Goal: Transaction & Acquisition: Purchase product/service

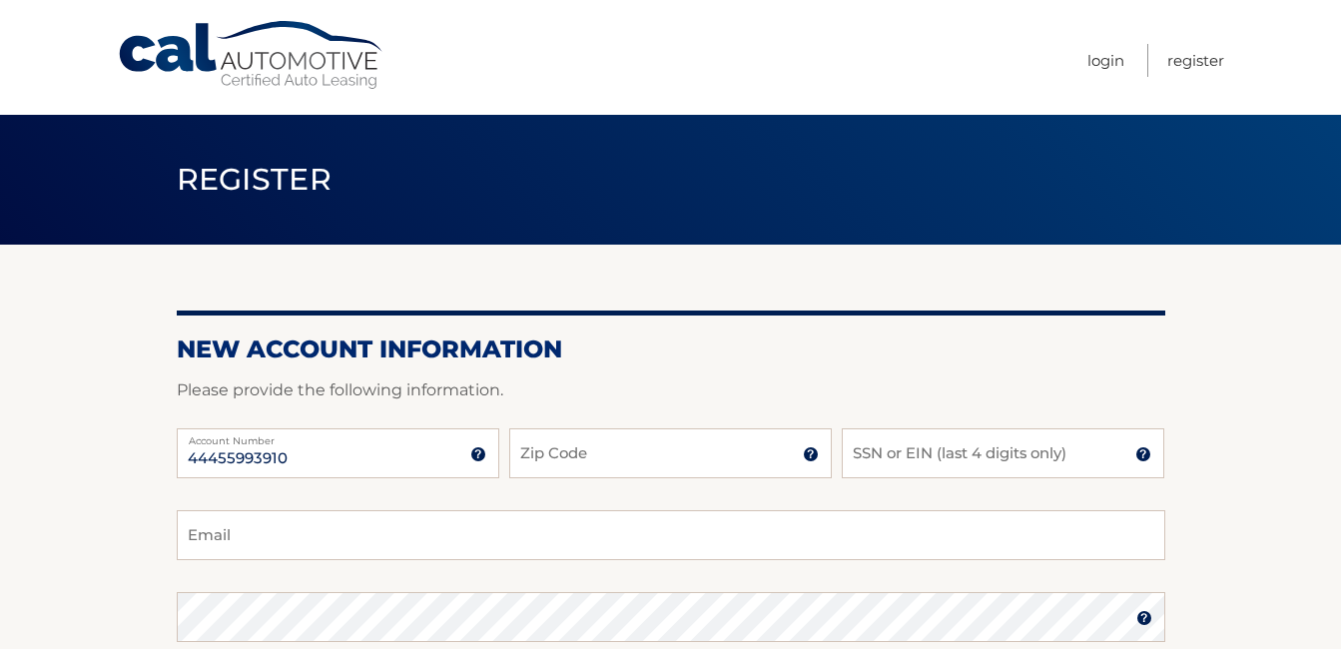
type input "44455993910"
click at [680, 447] on input "Zip Code" at bounding box center [670, 453] width 323 height 50
type input "18045"
click at [956, 457] on input "SSN or EIN (last 4 digits only)" at bounding box center [1003, 453] width 323 height 50
type input "1"
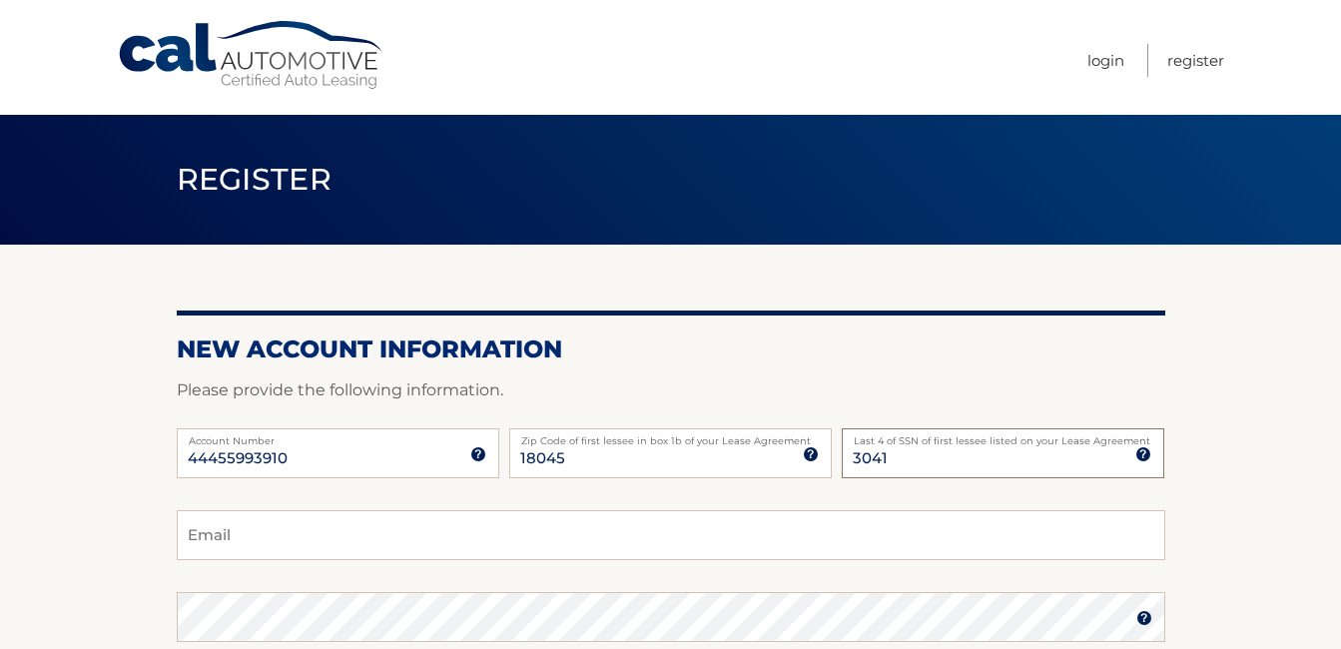
type input "3041"
click at [267, 528] on input "Email" at bounding box center [671, 535] width 989 height 50
type input "paw506@hotmail.com"
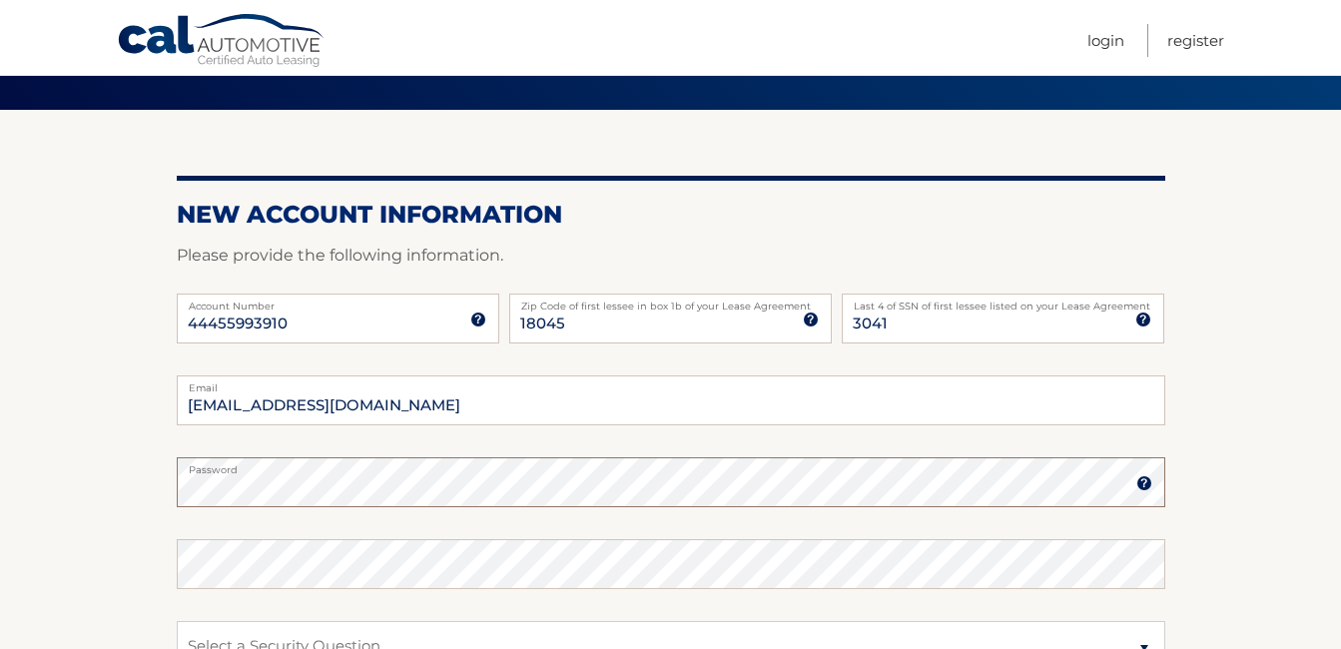
scroll to position [300, 0]
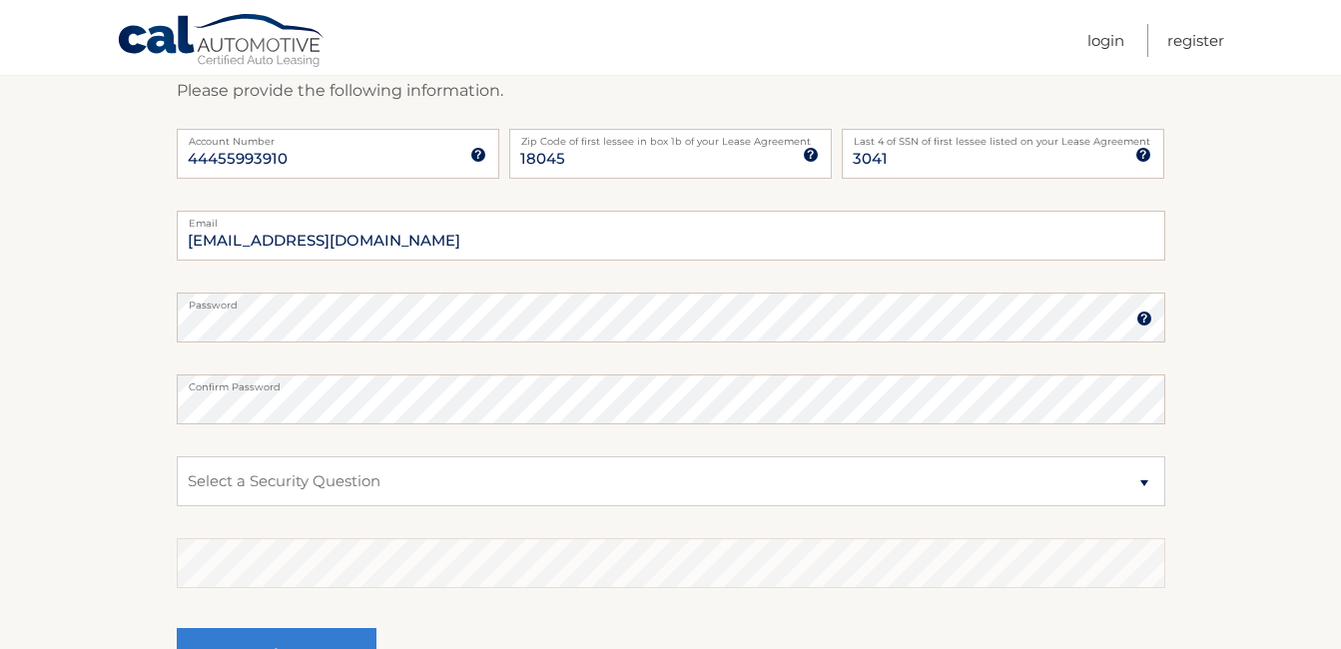
click at [97, 375] on section "New Account Information Please provide the following information. 44455993910 A…" at bounding box center [670, 335] width 1341 height 780
click at [1146, 486] on select "Select a Security Question What was the name of your elementary school? What is…" at bounding box center [671, 481] width 989 height 50
select select "2"
click at [177, 456] on select "Select a Security Question What was the name of your elementary school? What is…" at bounding box center [671, 481] width 989 height 50
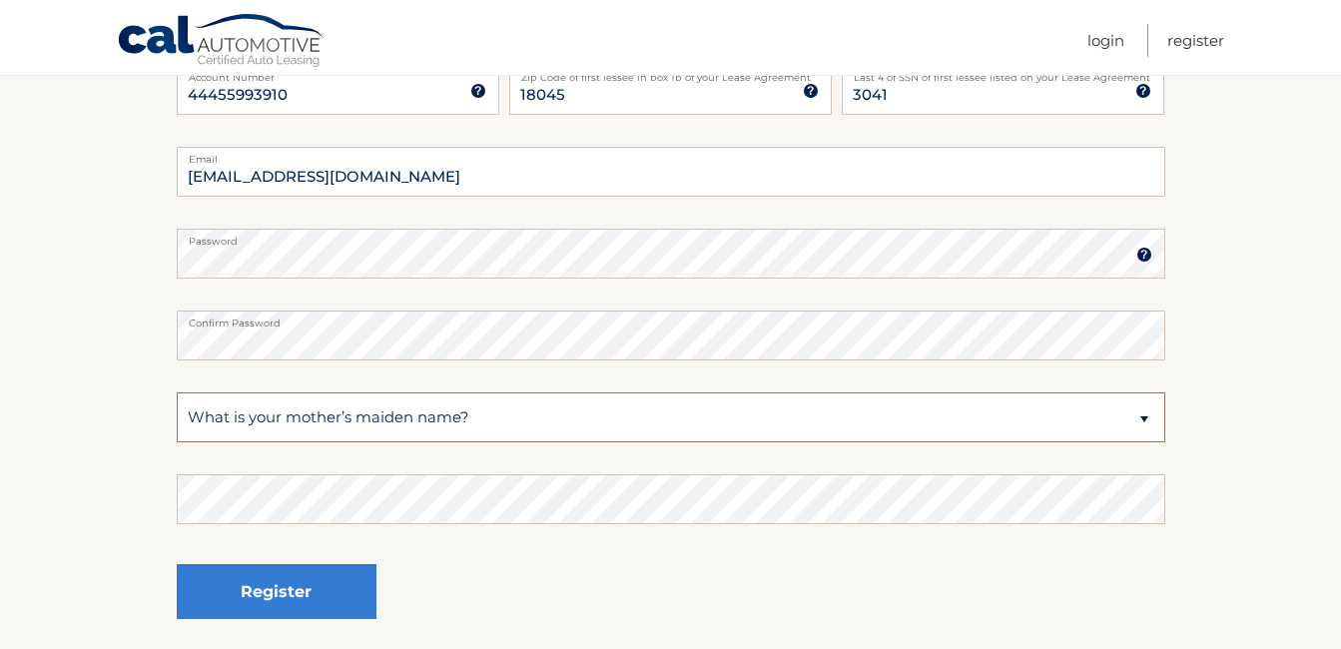
scroll to position [400, 0]
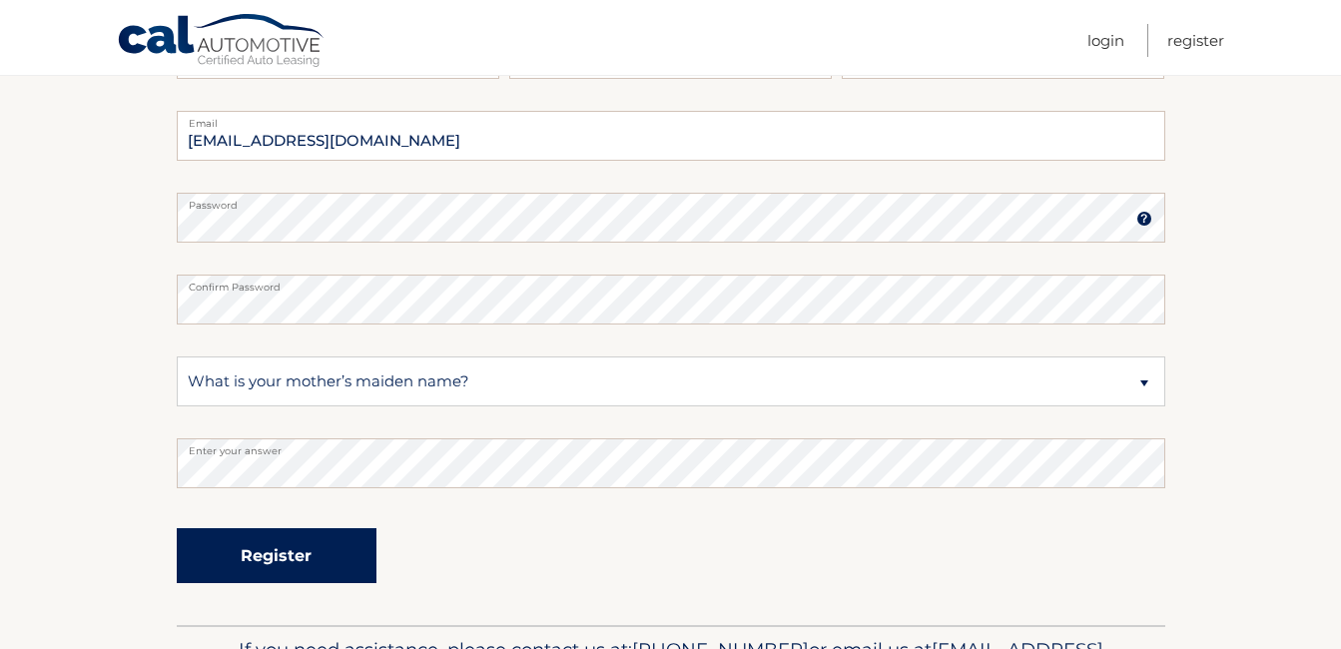
click at [293, 558] on button "Register" at bounding box center [277, 555] width 200 height 55
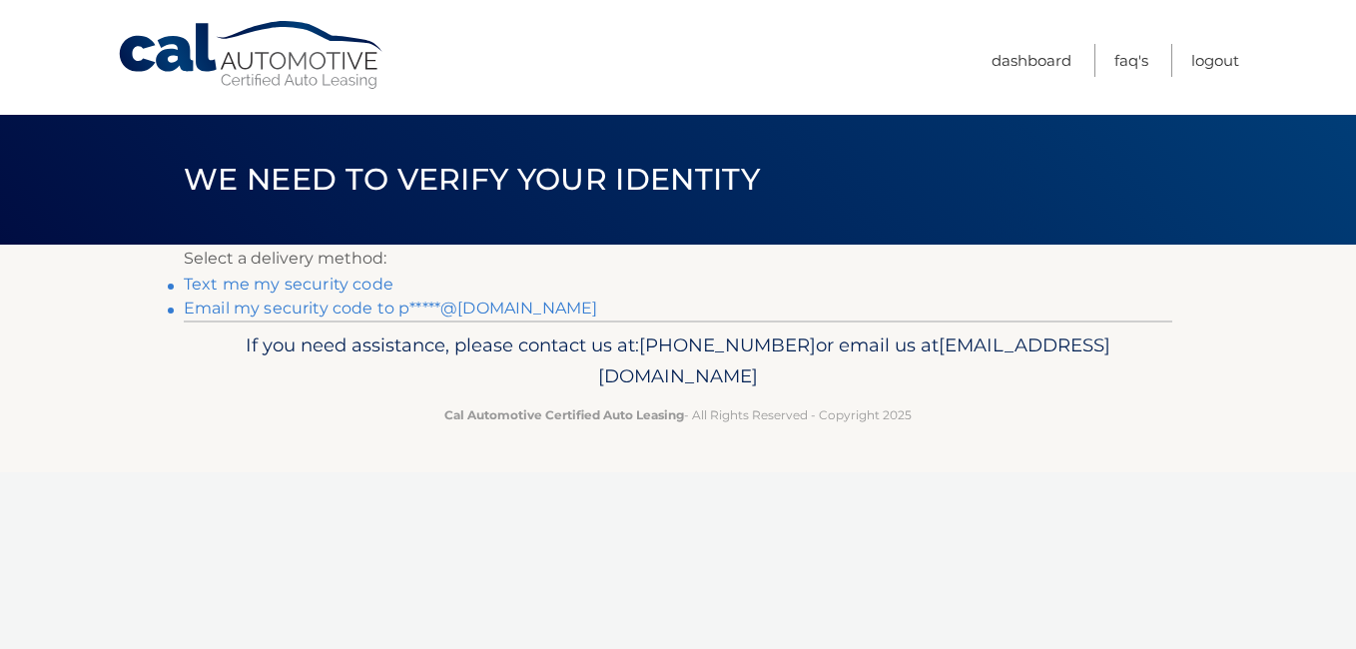
click at [286, 311] on link "Email my security code to p*****@hotmail.com" at bounding box center [390, 308] width 413 height 19
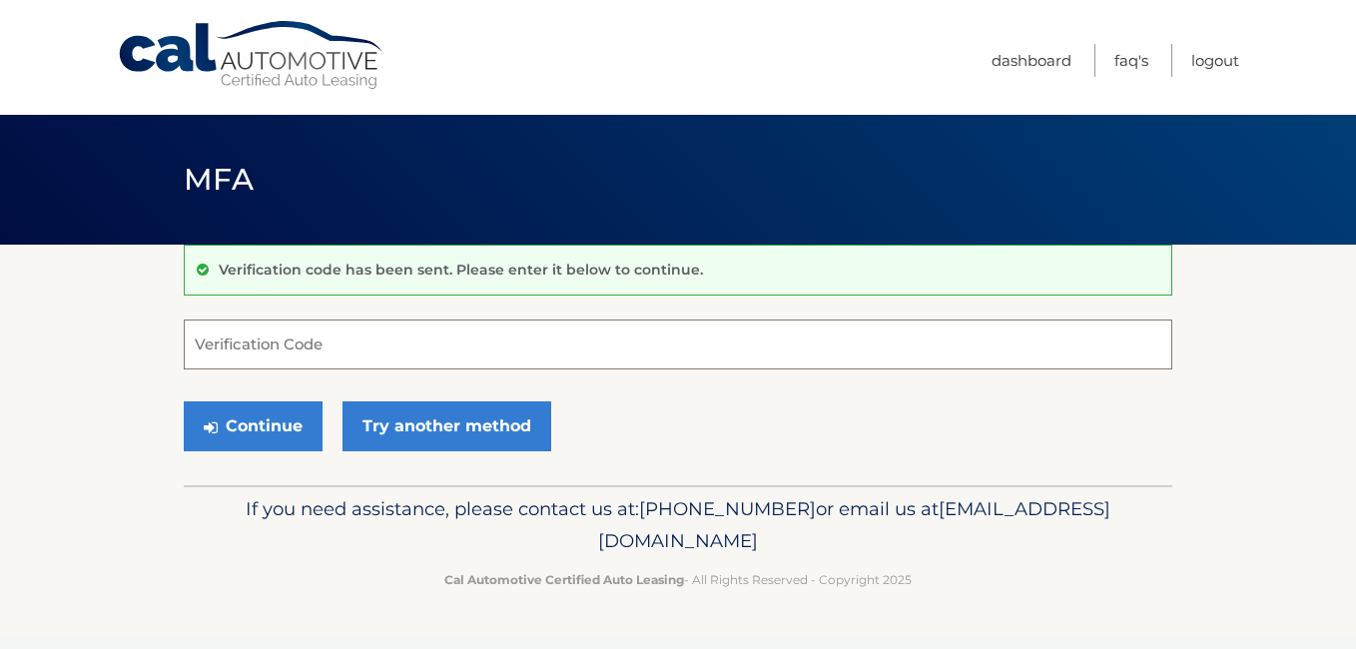
click at [308, 356] on input "Verification Code" at bounding box center [678, 345] width 989 height 50
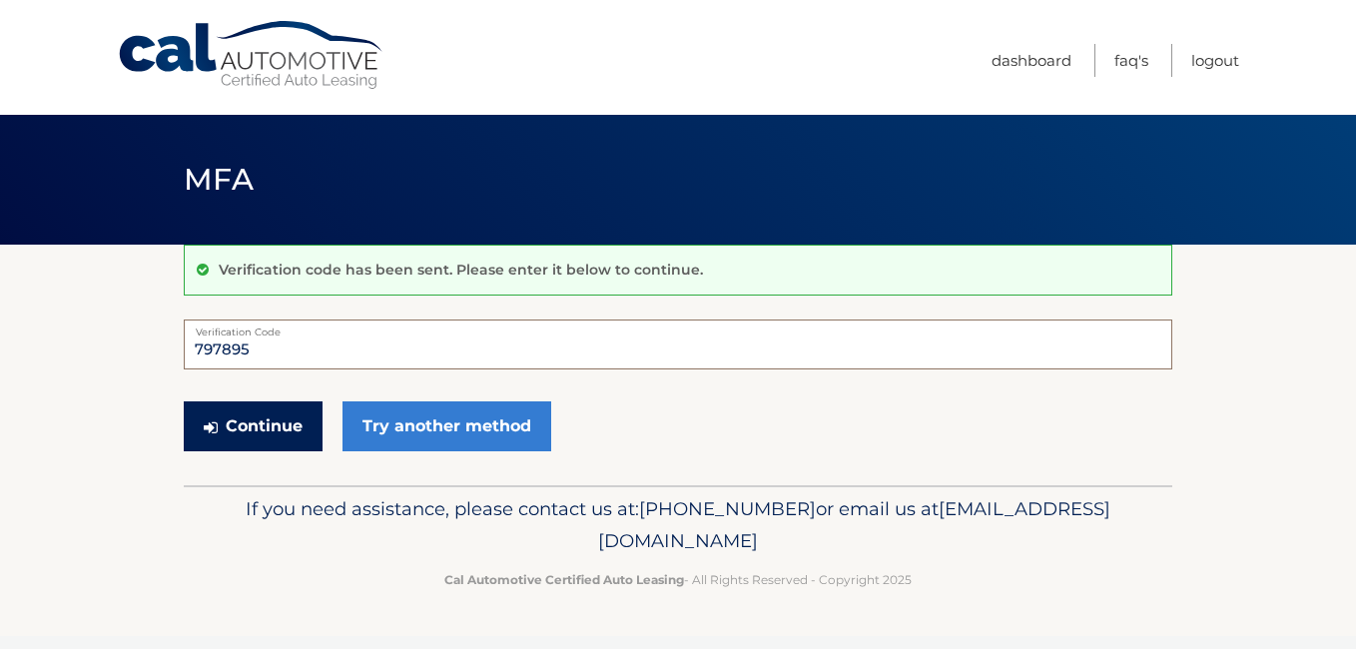
type input "797895"
click at [241, 423] on button "Continue" at bounding box center [253, 427] width 139 height 50
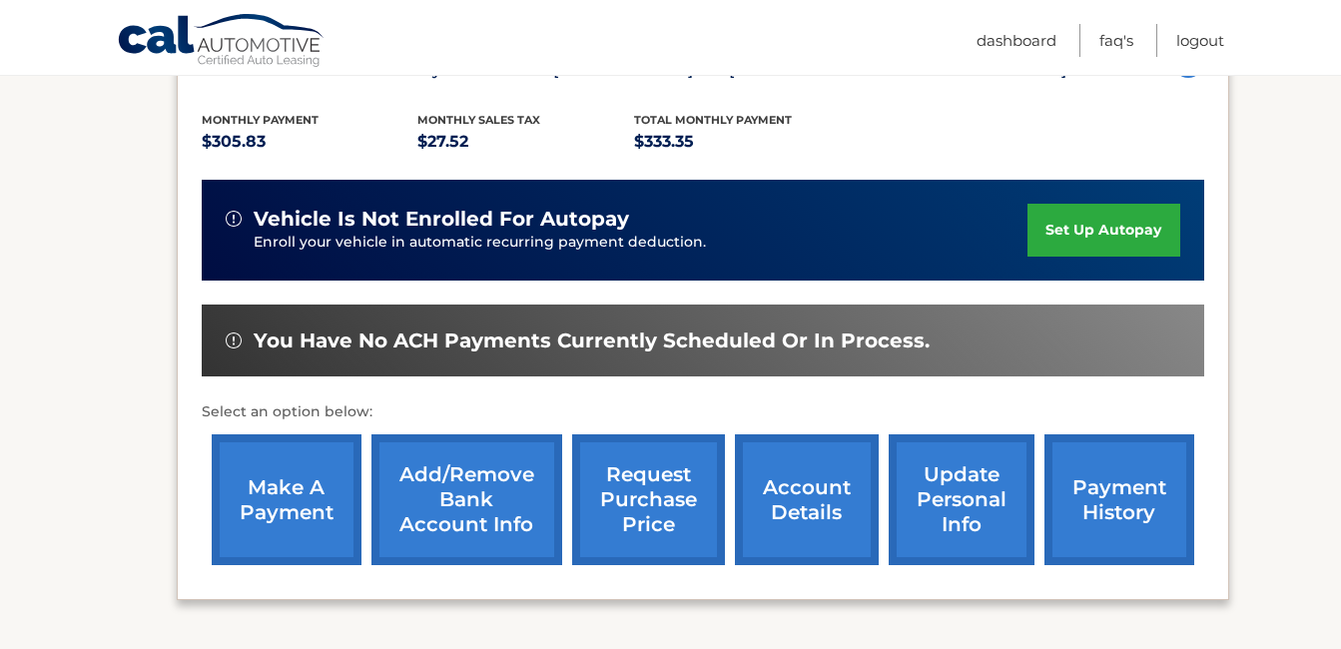
scroll to position [400, 0]
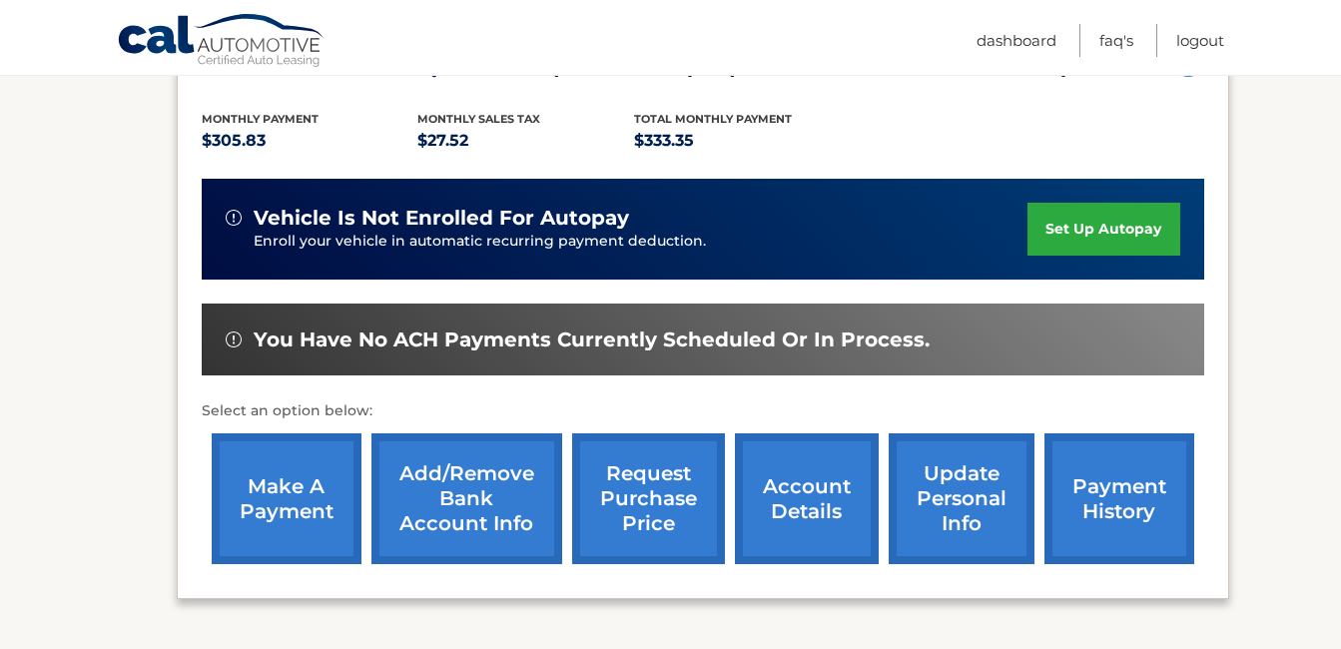
click at [278, 520] on link "make a payment" at bounding box center [287, 498] width 150 height 131
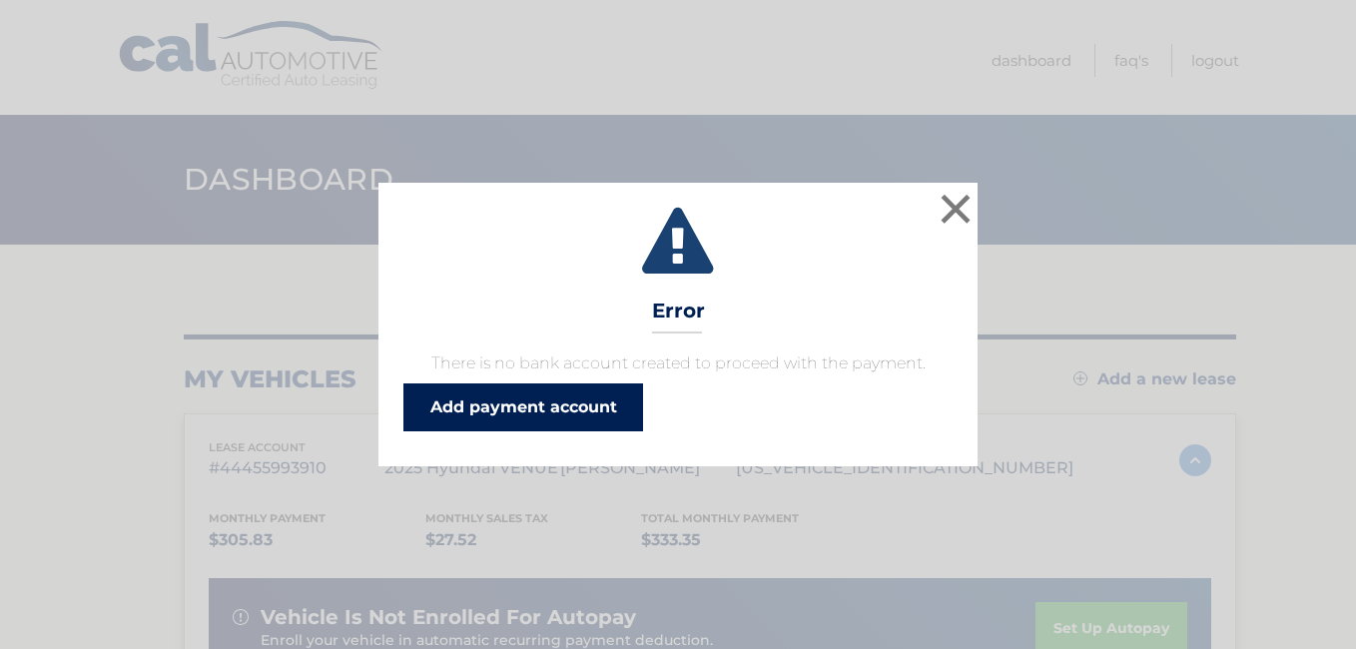
click at [485, 403] on link "Add payment account" at bounding box center [524, 408] width 240 height 48
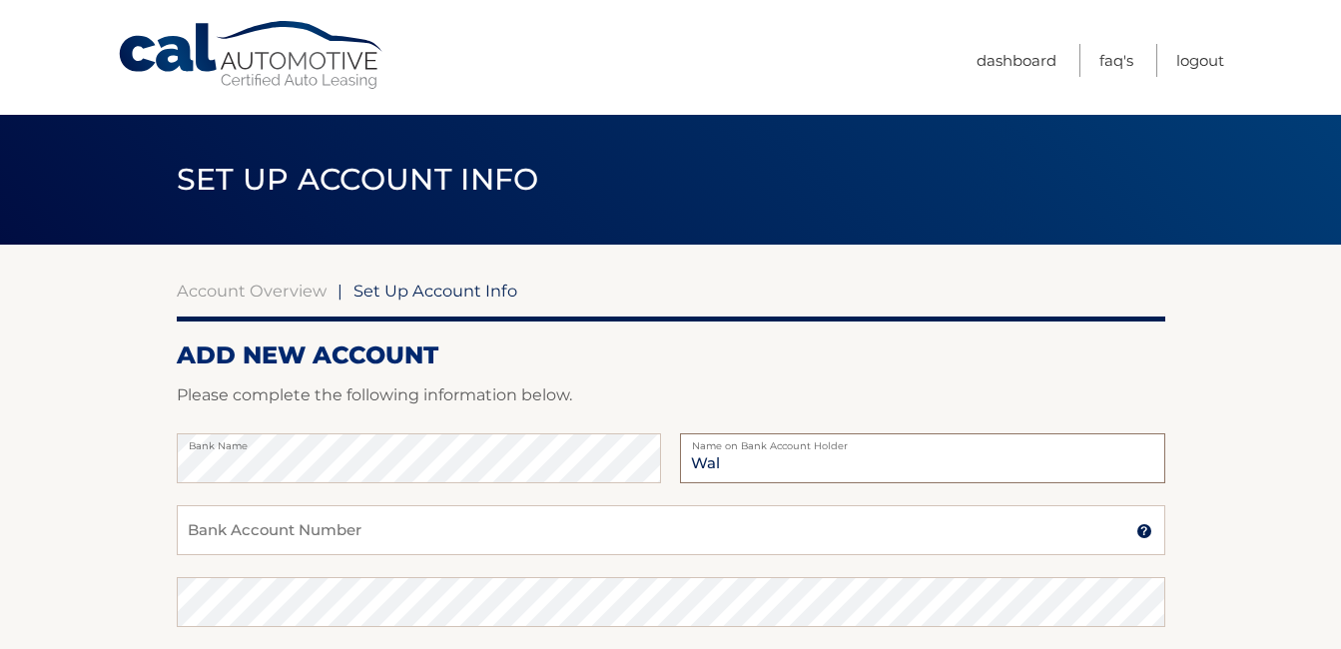
type input "Walter Anticoli"
click at [481, 540] on input "Bank Account Number" at bounding box center [671, 530] width 989 height 50
type input "0006941796"
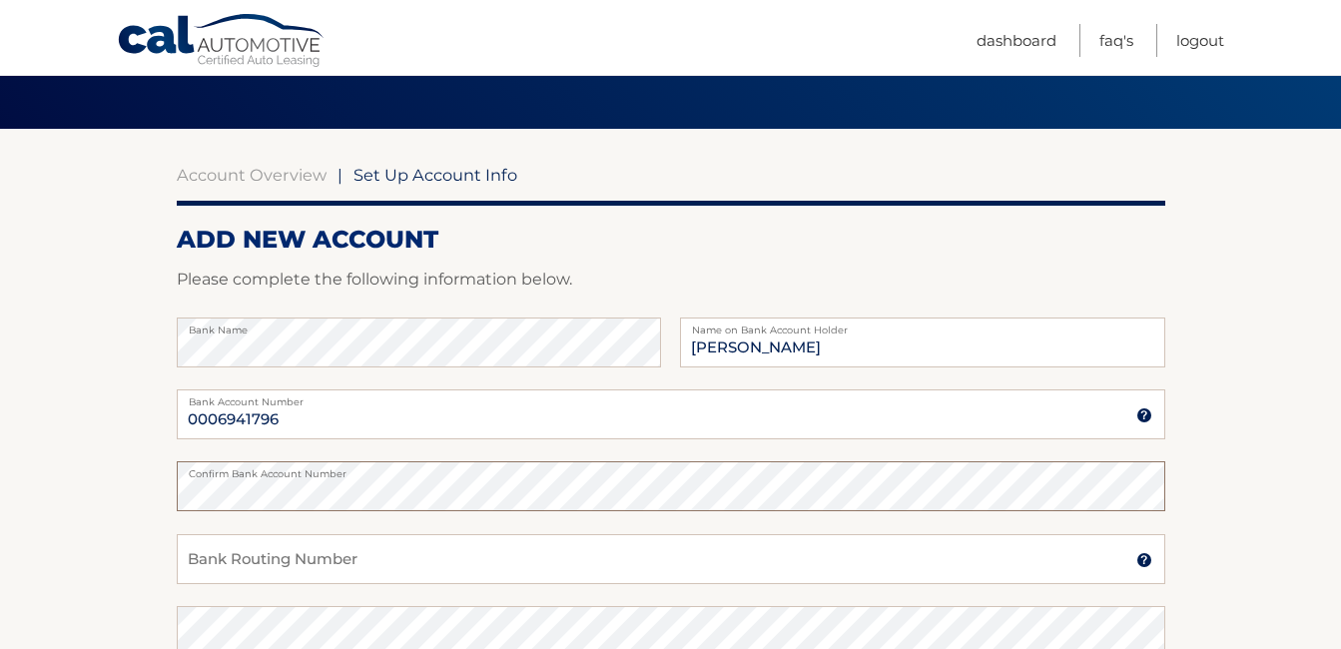
scroll to position [200, 0]
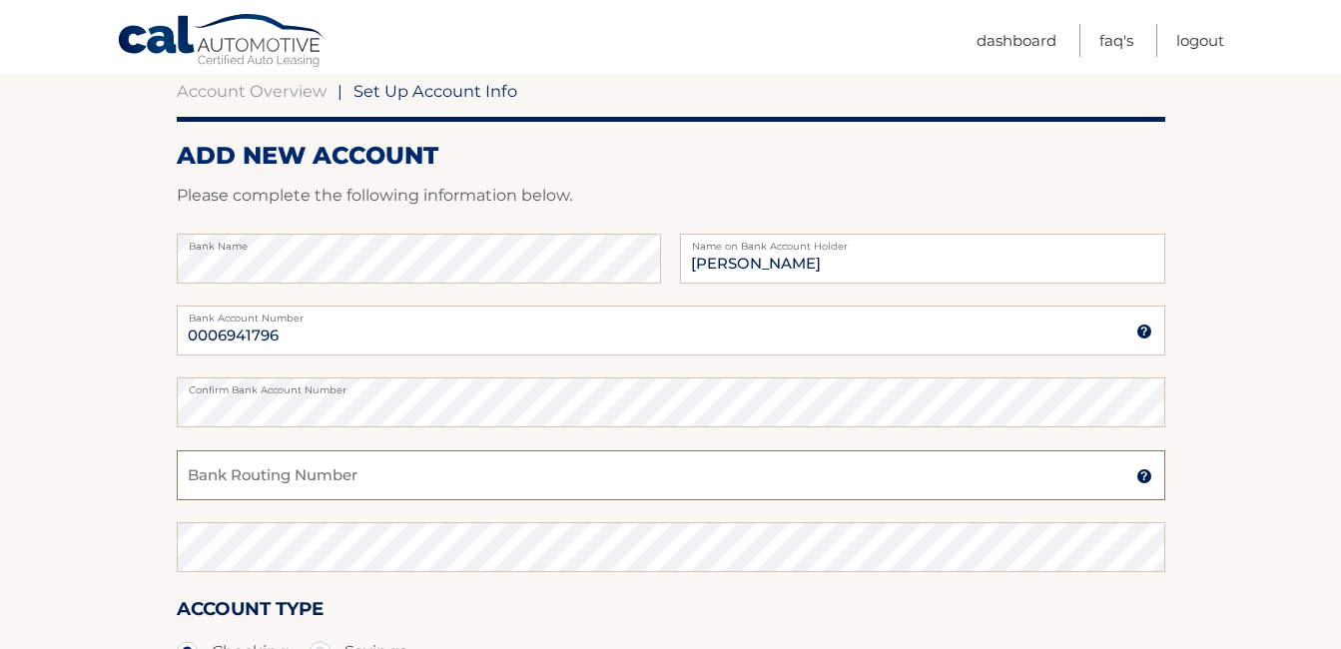
click at [454, 476] on input "Bank Routing Number" at bounding box center [671, 475] width 989 height 50
type input "031301422"
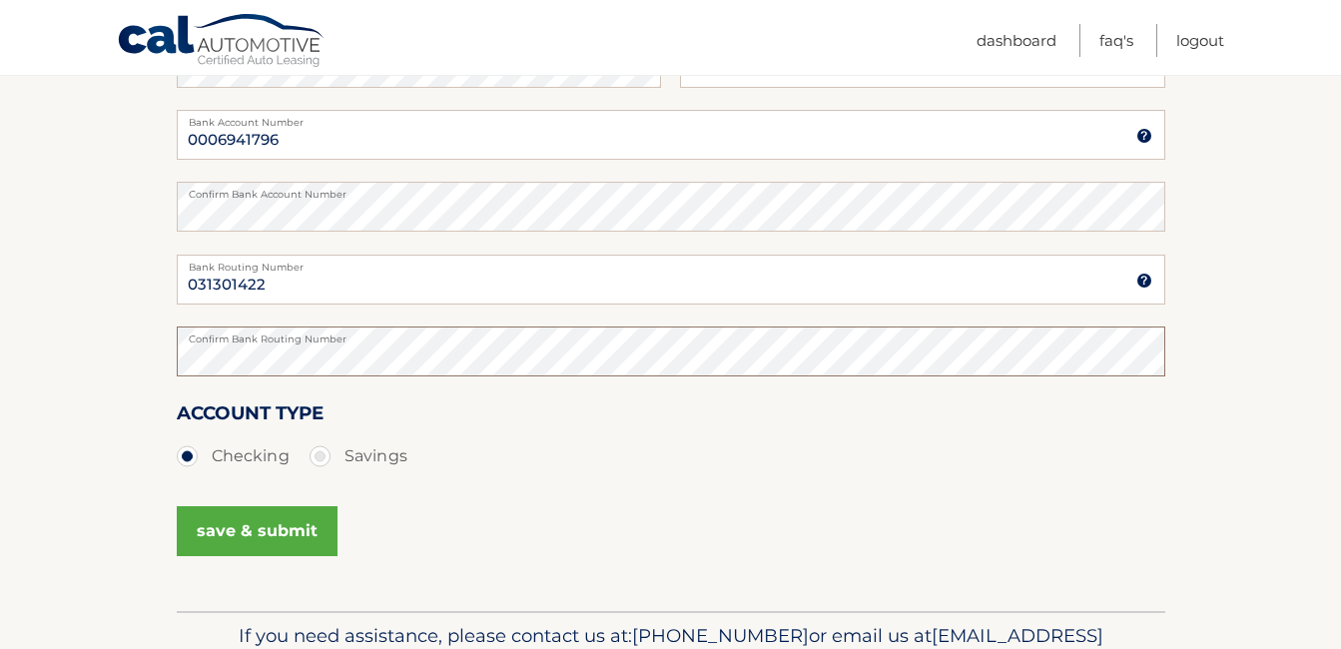
scroll to position [400, 0]
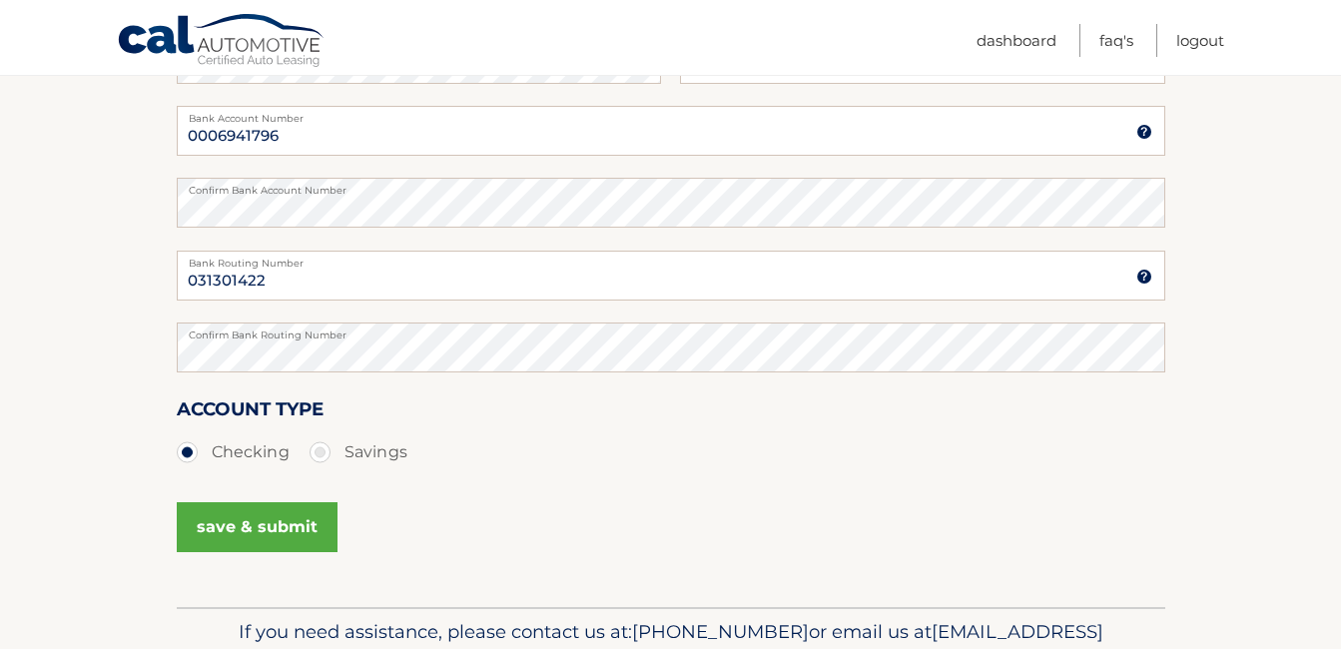
click at [242, 532] on button "save & submit" at bounding box center [257, 527] width 161 height 50
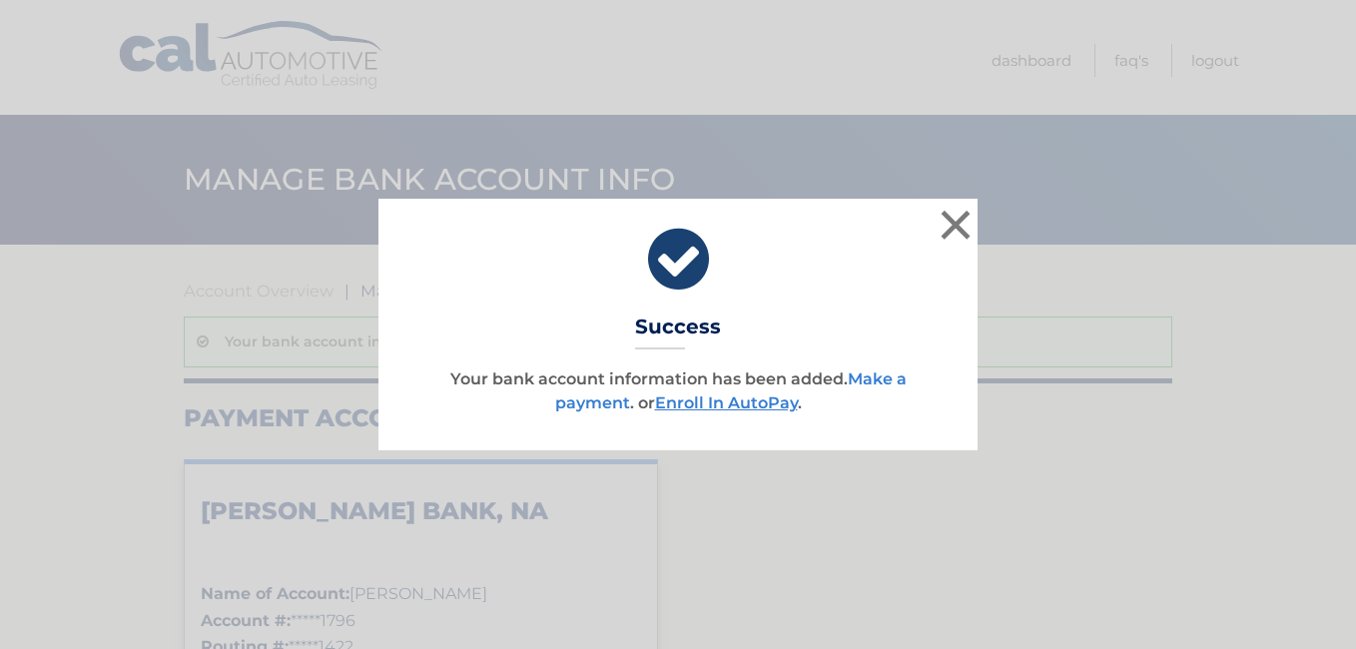
click at [595, 402] on link "Make a payment" at bounding box center [731, 391] width 352 height 43
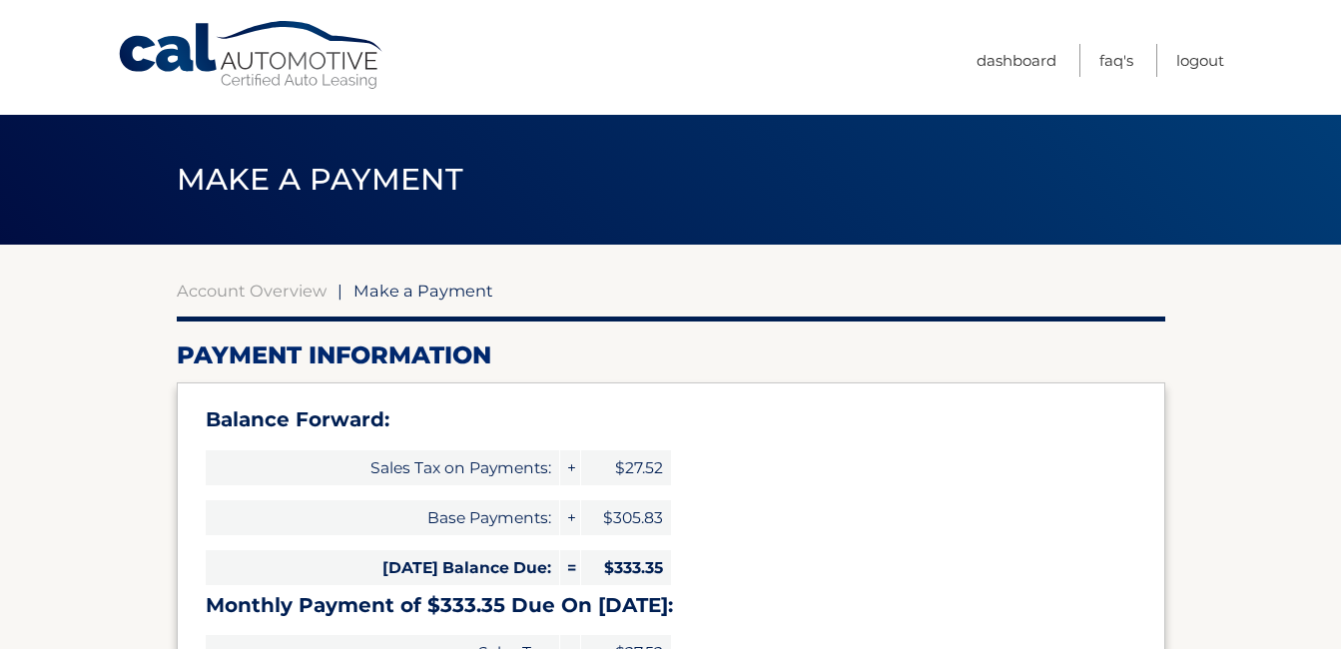
select select "ZTIxOWJhZWMtMzlhMC00MmNhLTlkYTUtYWY1ZGY5MDM5Mzky"
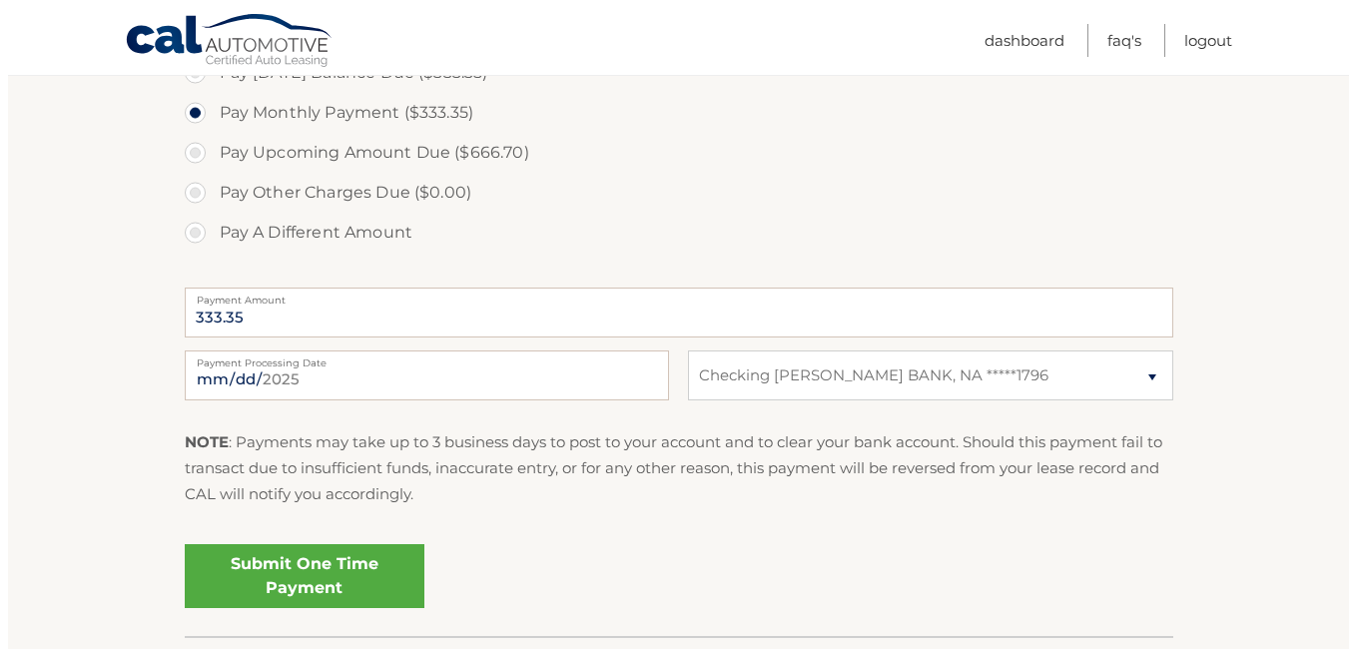
scroll to position [899, 0]
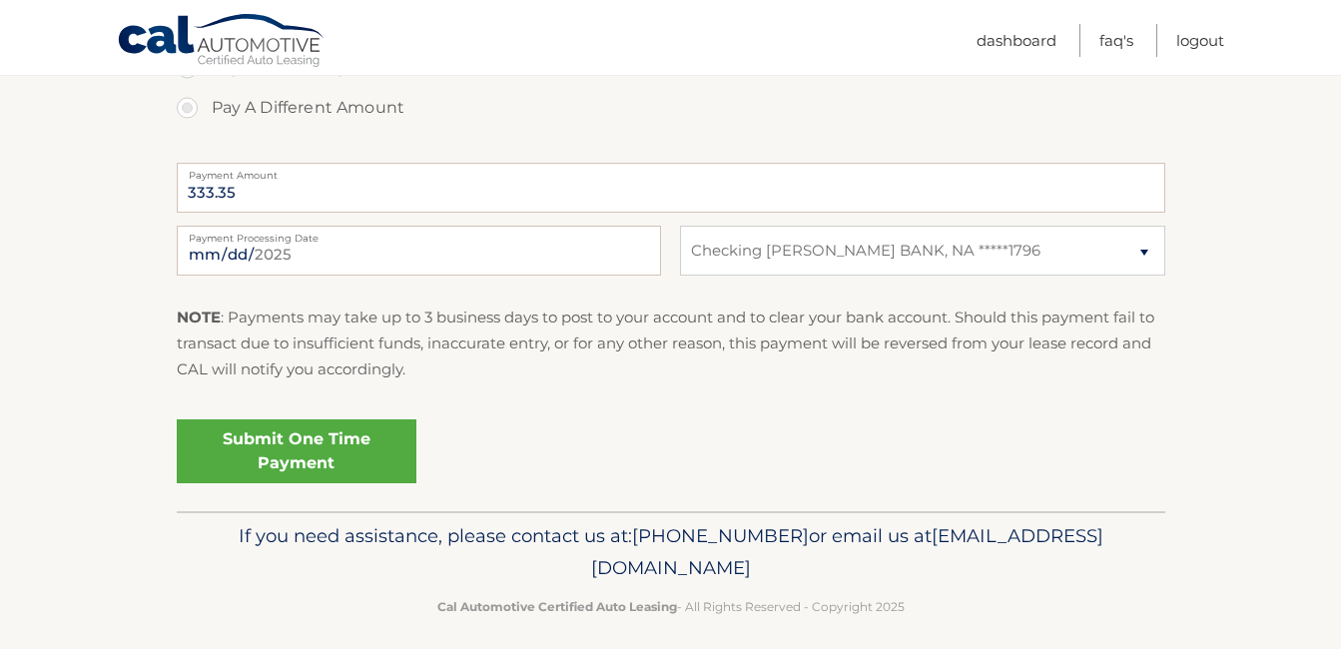
click at [285, 458] on link "Submit One Time Payment" at bounding box center [297, 451] width 240 height 64
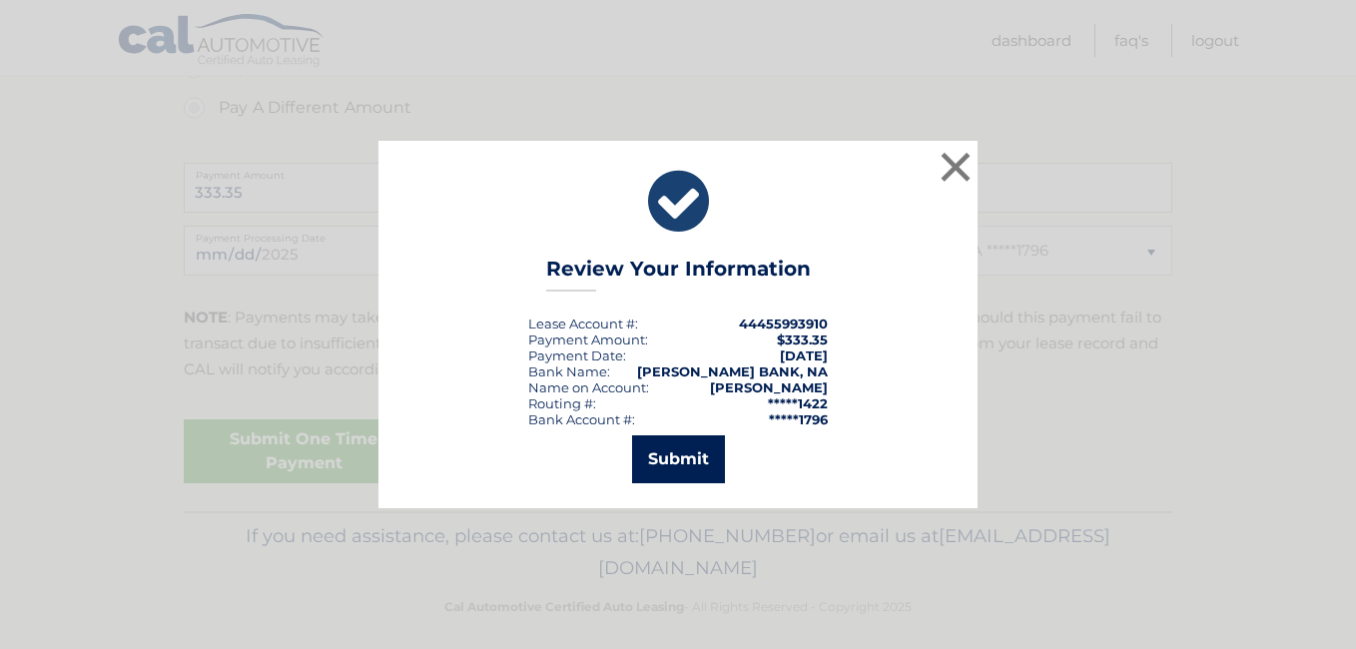
click at [677, 467] on button "Submit" at bounding box center [678, 459] width 93 height 48
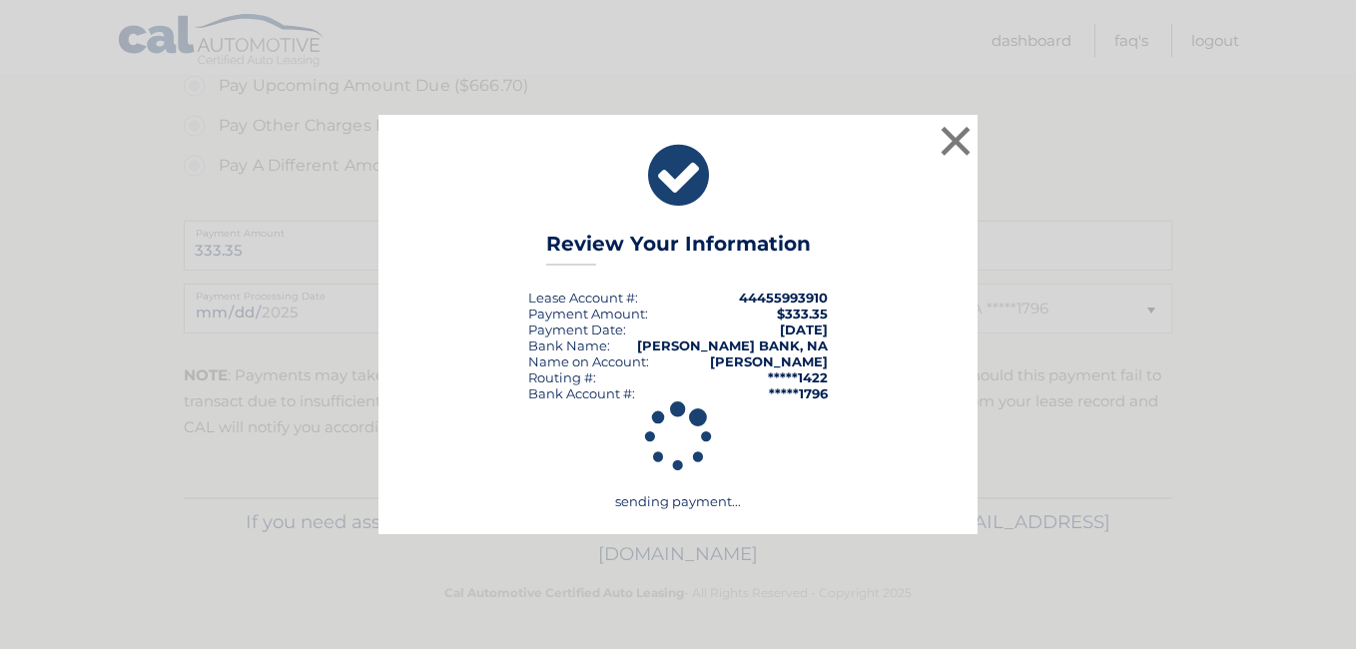
scroll to position [841, 0]
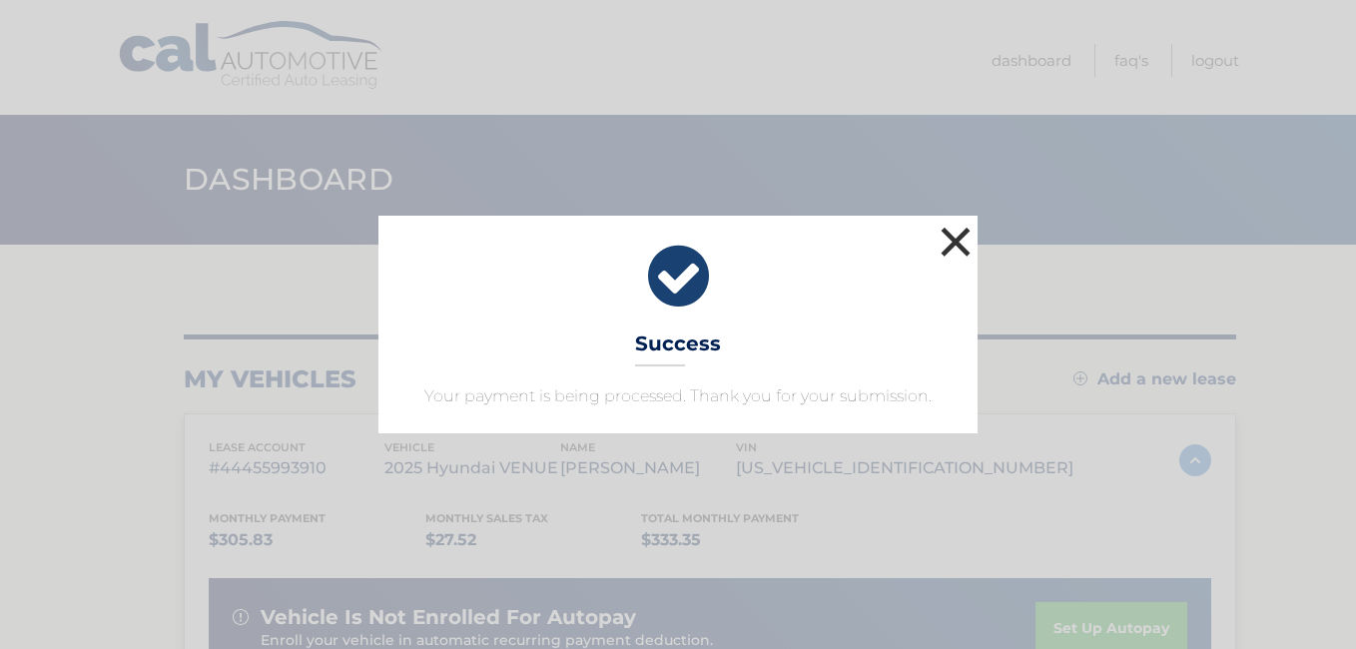
click at [951, 239] on button "×" at bounding box center [956, 242] width 40 height 40
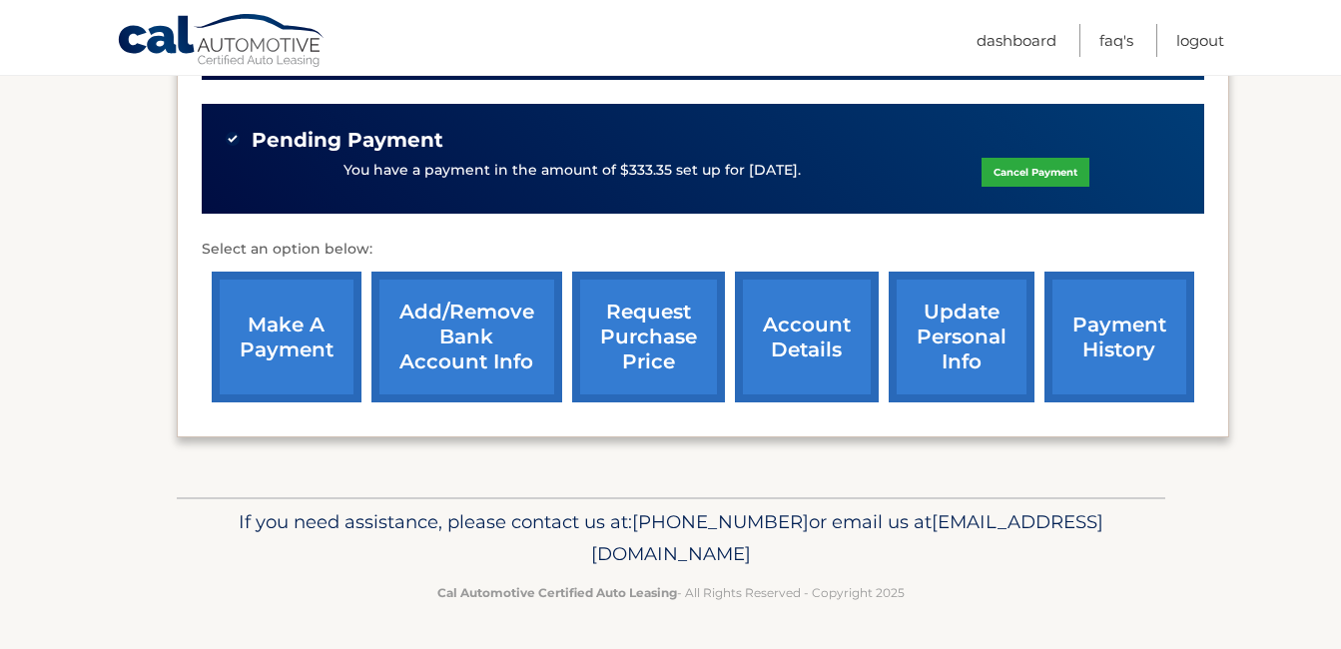
scroll to position [300, 0]
